Goal: Task Accomplishment & Management: Manage account settings

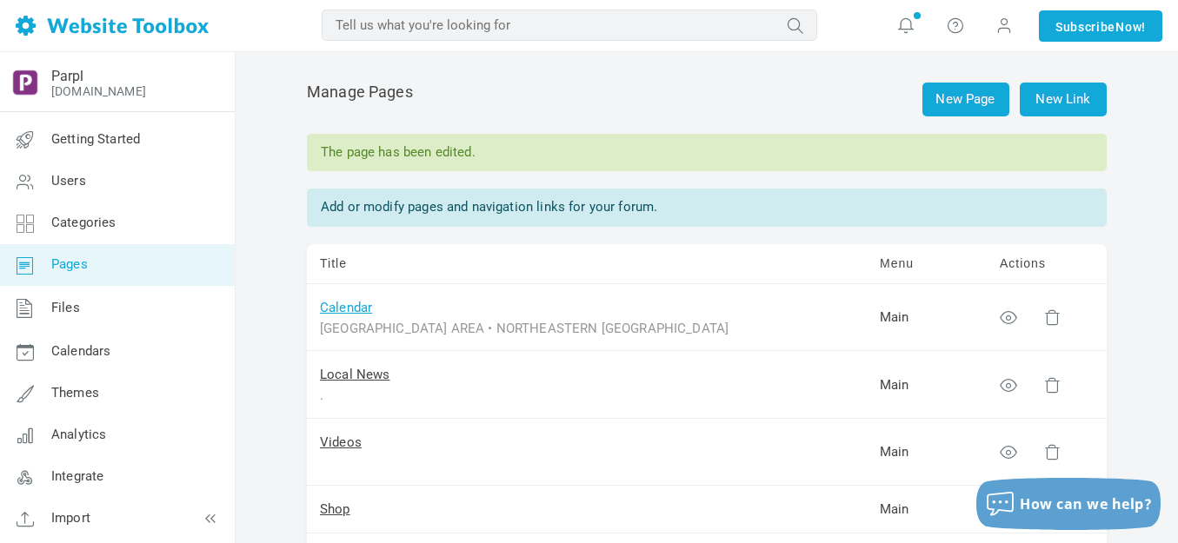
click at [338, 313] on link "Calendar" at bounding box center [346, 308] width 52 height 16
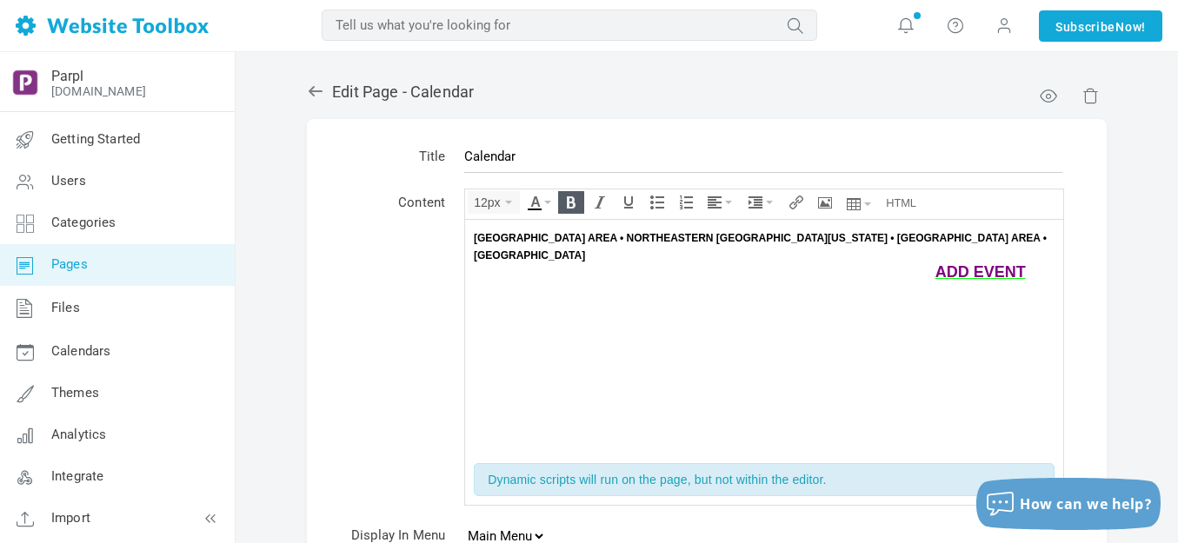
click at [517, 236] on span "TRAVERSE BAY AREA • NORTHEASTERN LOWER MICHIGAN • MACKINAC AREA • UPPER PENINSU…" at bounding box center [760, 246] width 573 height 30
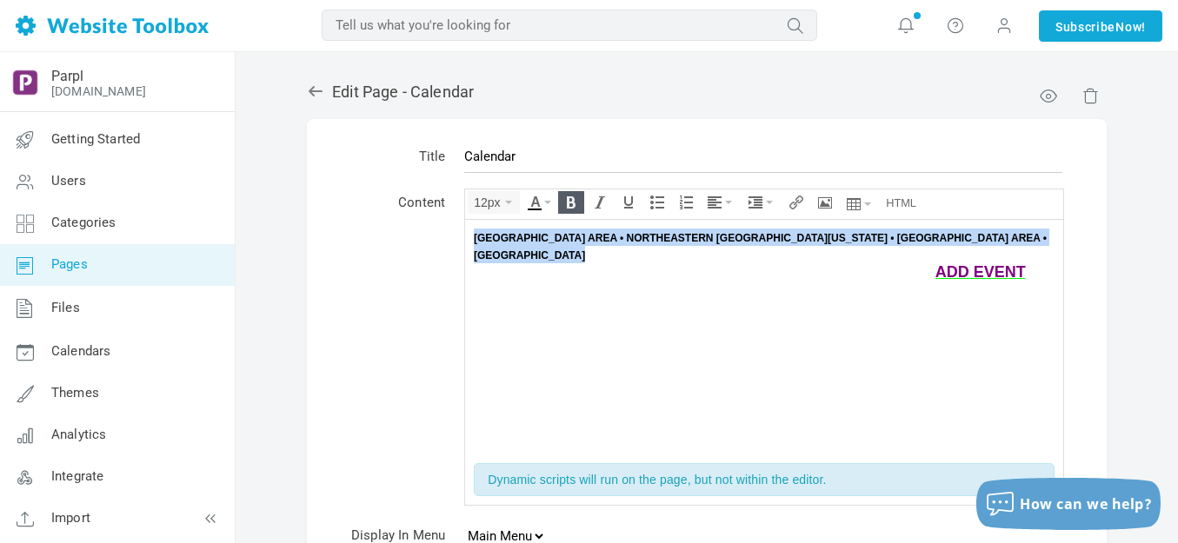
click at [517, 236] on span "TRAVERSE BAY AREA • NORTHEASTERN LOWER MICHIGAN • MACKINAC AREA • UPPER PENINSU…" at bounding box center [760, 246] width 573 height 30
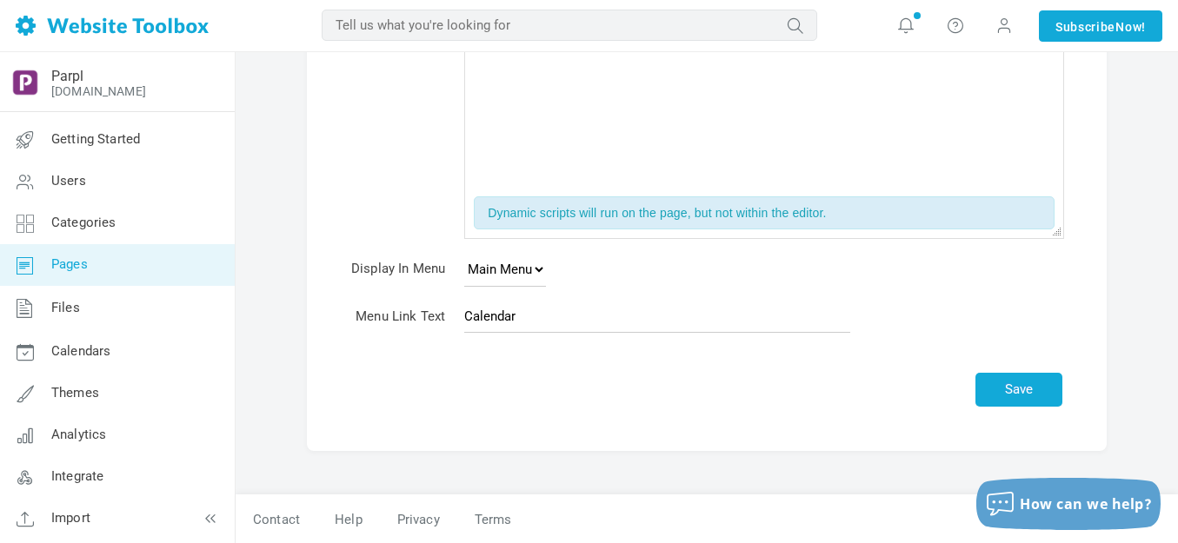
scroll to position [268, 0]
click at [998, 402] on button "Save" at bounding box center [1018, 389] width 87 height 34
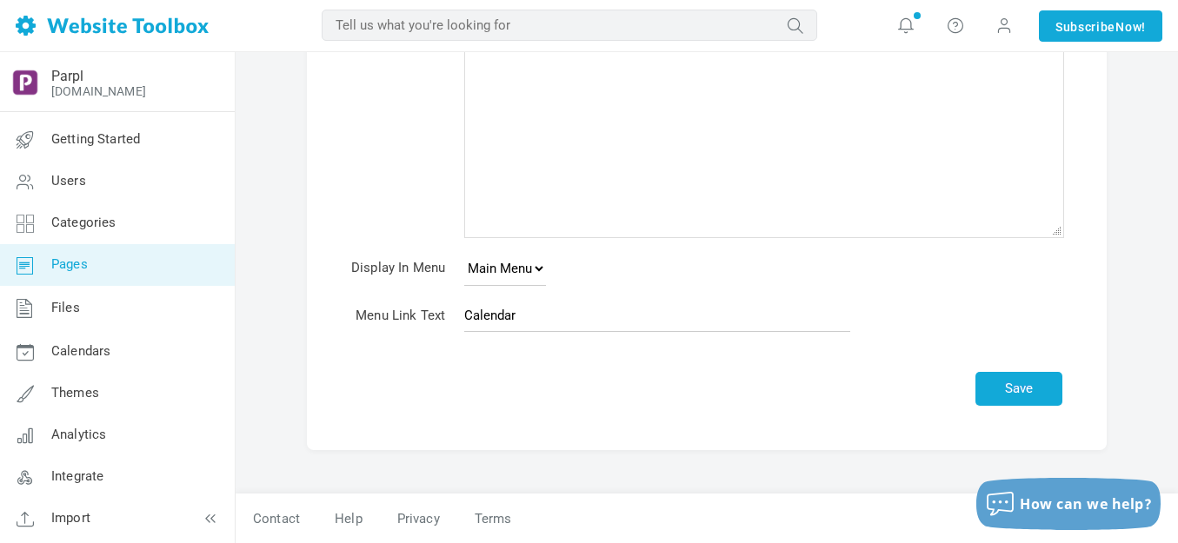
scroll to position [217, 0]
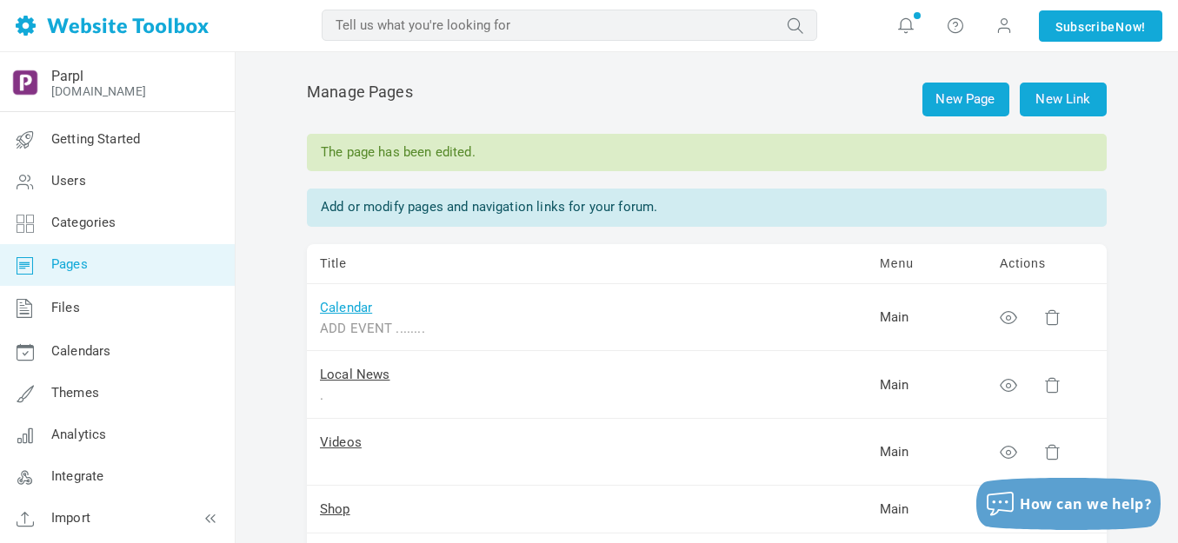
click at [350, 308] on link "Calendar" at bounding box center [346, 308] width 52 height 16
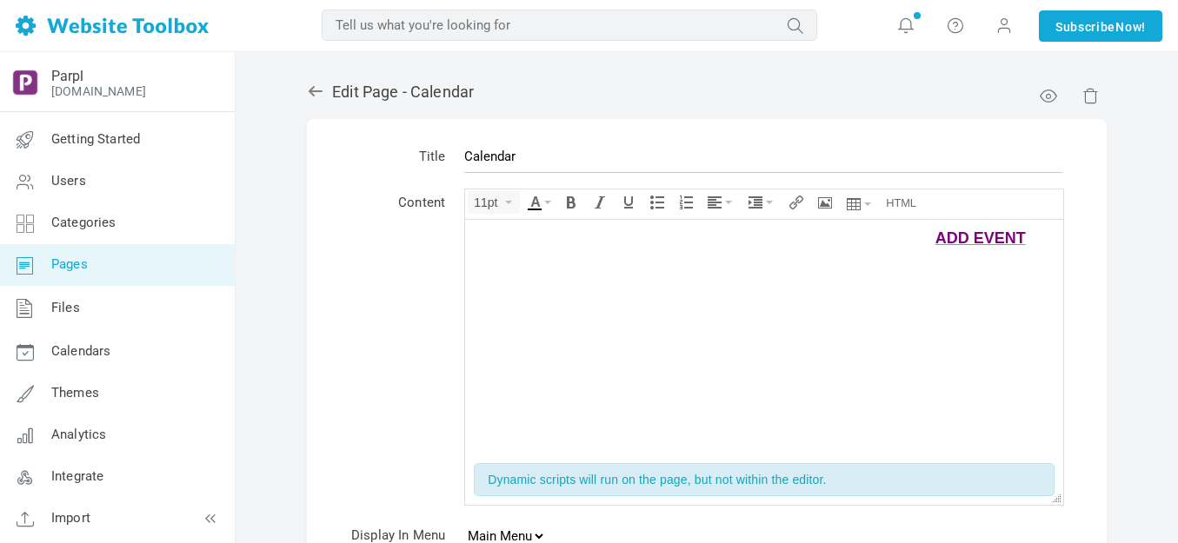
click at [969, 233] on span "ADD EVENT" at bounding box center [981, 237] width 90 height 17
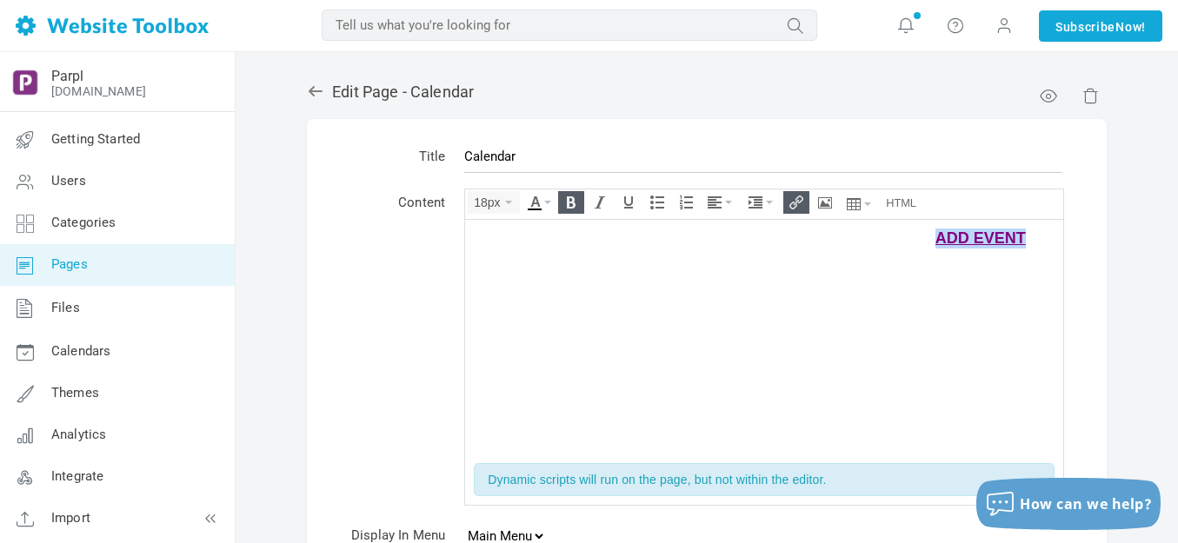
drag, startPoint x: 937, startPoint y: 239, endPoint x: 1023, endPoint y: 236, distance: 86.1
click at [1023, 236] on span "ADD EVENT" at bounding box center [981, 237] width 90 height 17
click at [576, 198] on icon "Bold" at bounding box center [571, 203] width 14 height 14
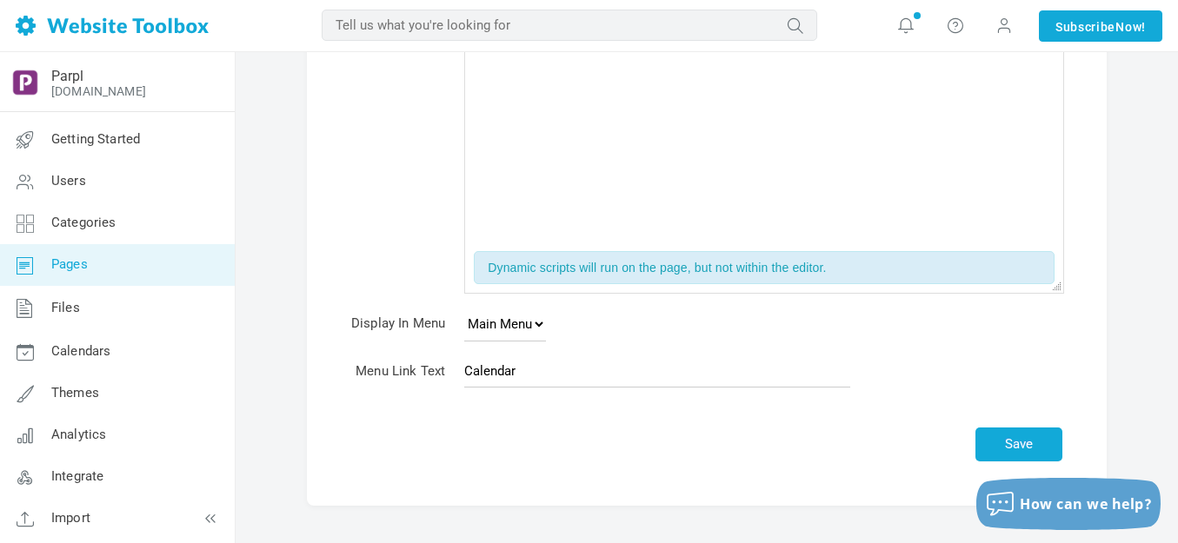
scroll to position [258, 0]
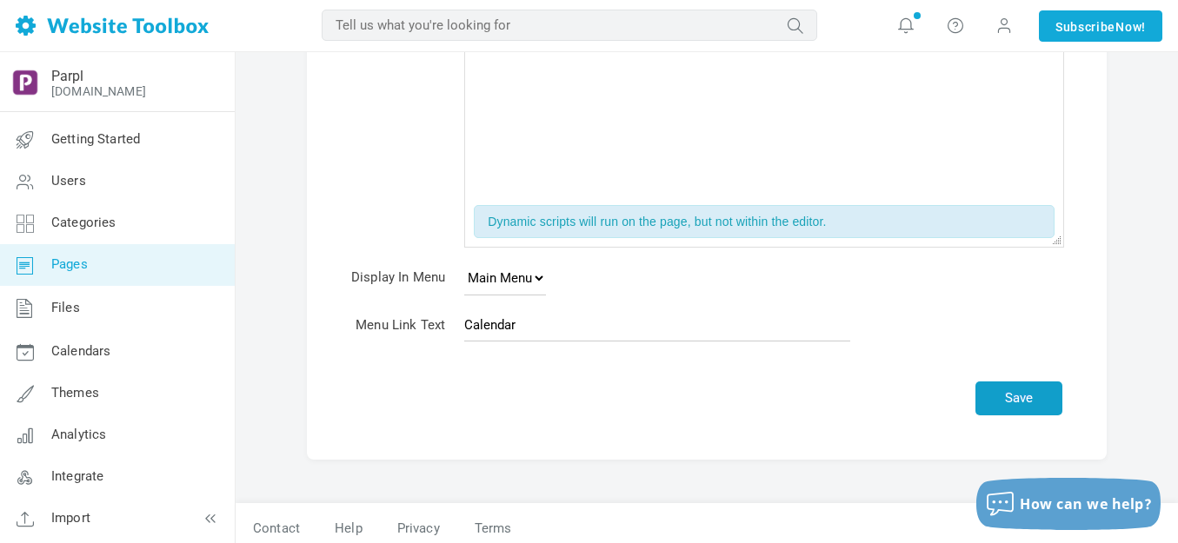
click at [1031, 408] on button "Save" at bounding box center [1018, 399] width 87 height 34
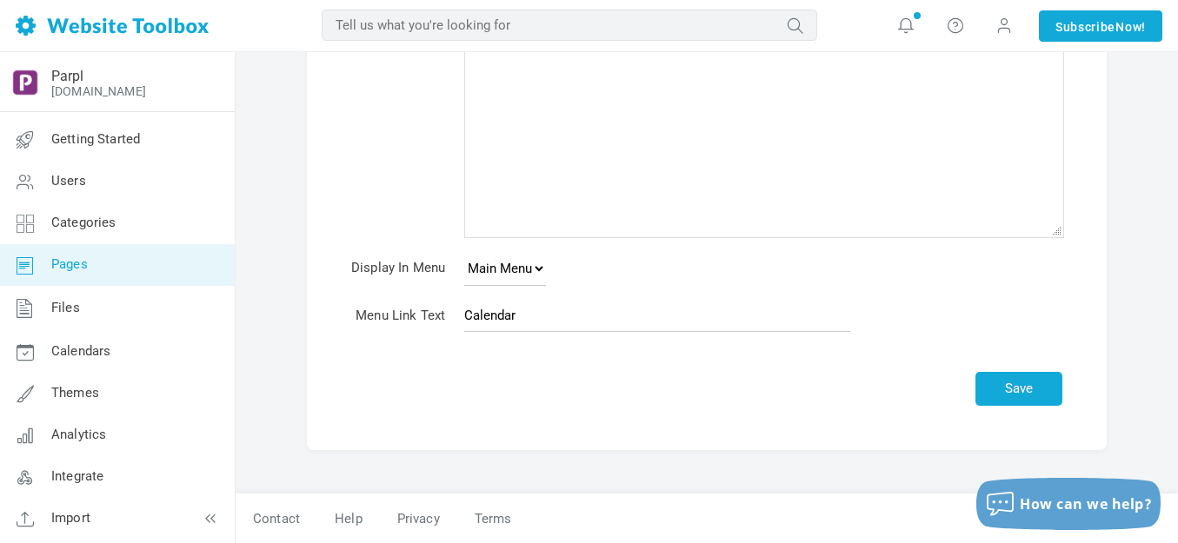
scroll to position [217, 0]
